Goal: Task Accomplishment & Management: Use online tool/utility

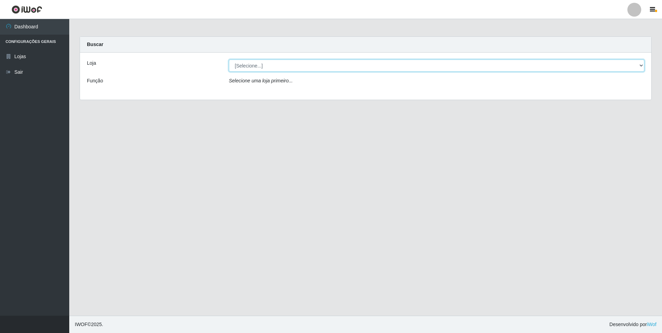
click at [640, 63] on select "[Selecione...] Extrabom - Loja 01 Centro de Distribuição" at bounding box center [437, 66] width 416 height 12
select select "435"
click at [229, 60] on select "[Selecione...] Extrabom - Loja 01 Centro de Distribuição" at bounding box center [437, 66] width 416 height 12
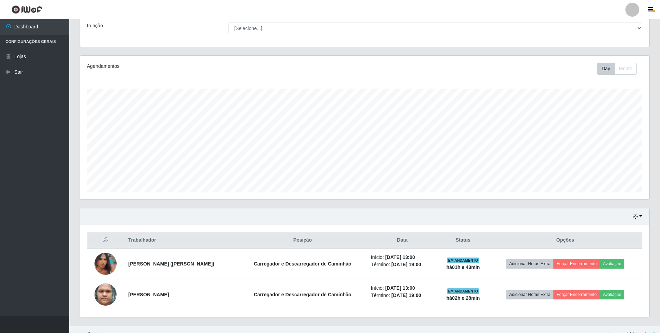
scroll to position [65, 0]
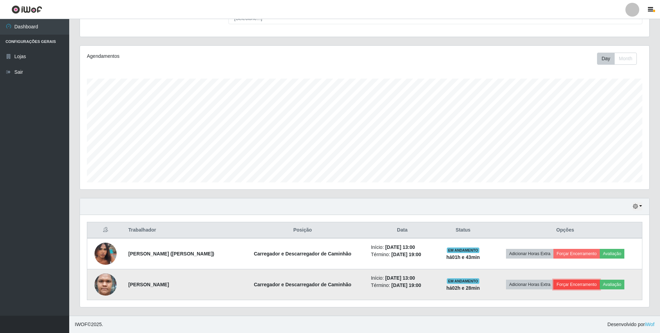
click at [581, 283] on button "Forçar Encerramento" at bounding box center [577, 285] width 46 height 10
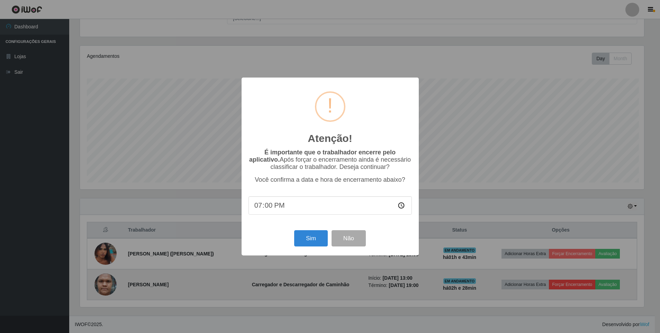
scroll to position [144, 566]
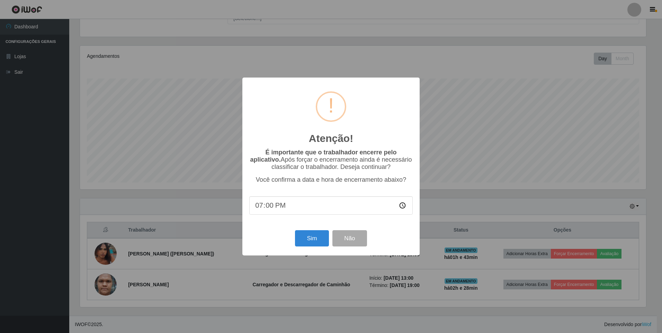
click at [259, 206] on input "19:00" at bounding box center [330, 205] width 163 height 18
click at [405, 207] on input "19:00" at bounding box center [330, 205] width 163 height 18
click at [267, 206] on input "15:00" at bounding box center [330, 205] width 163 height 18
click at [402, 206] on input "15:00" at bounding box center [330, 205] width 163 height 18
type input "15:30"
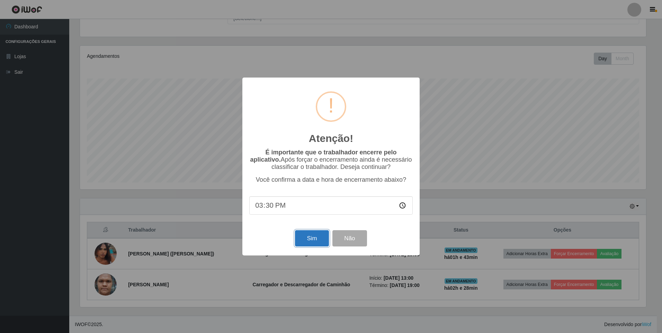
click at [312, 241] on button "Sim" at bounding box center [312, 238] width 34 height 16
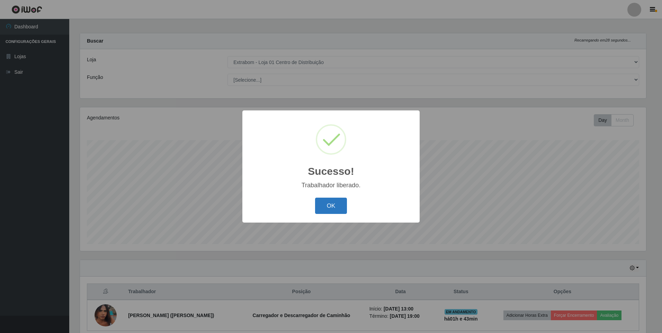
click at [334, 207] on button "OK" at bounding box center [331, 206] width 32 height 16
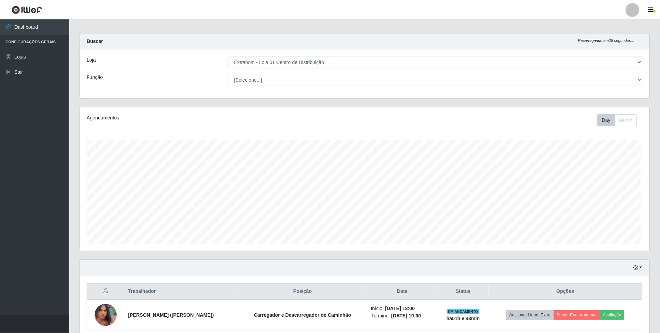
scroll to position [144, 570]
